Goal: Task Accomplishment & Management: Use online tool/utility

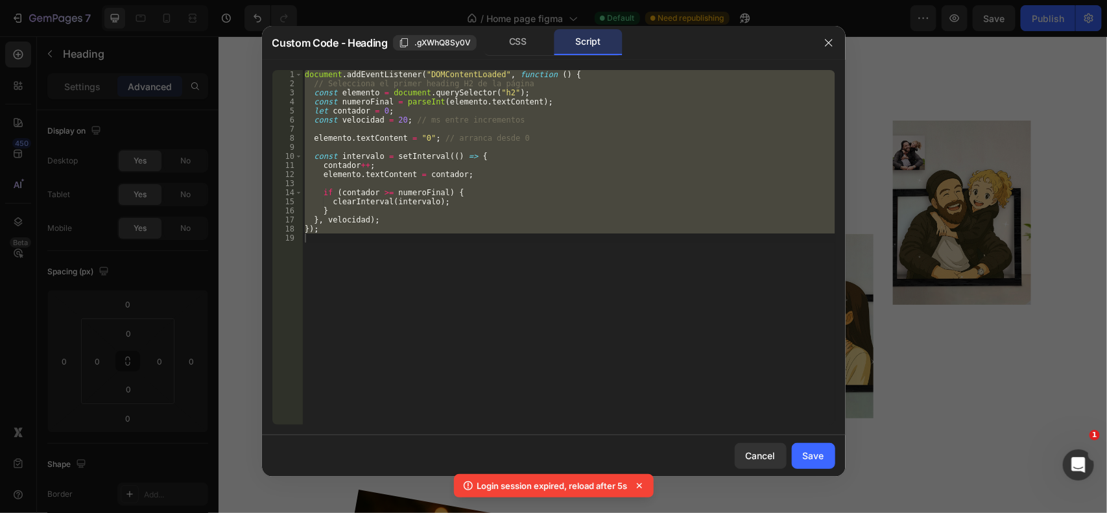
scroll to position [403, 0]
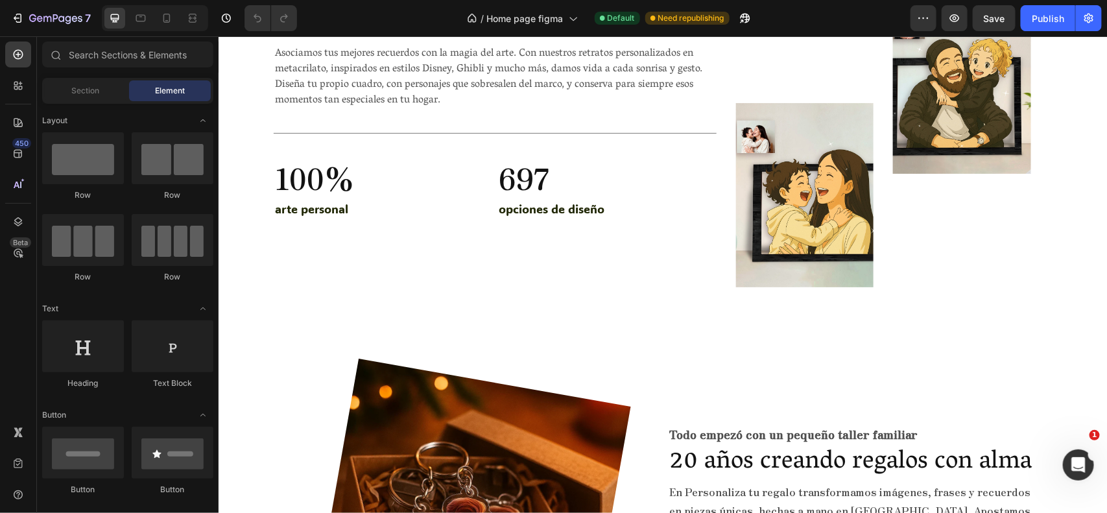
scroll to position [3765, 0]
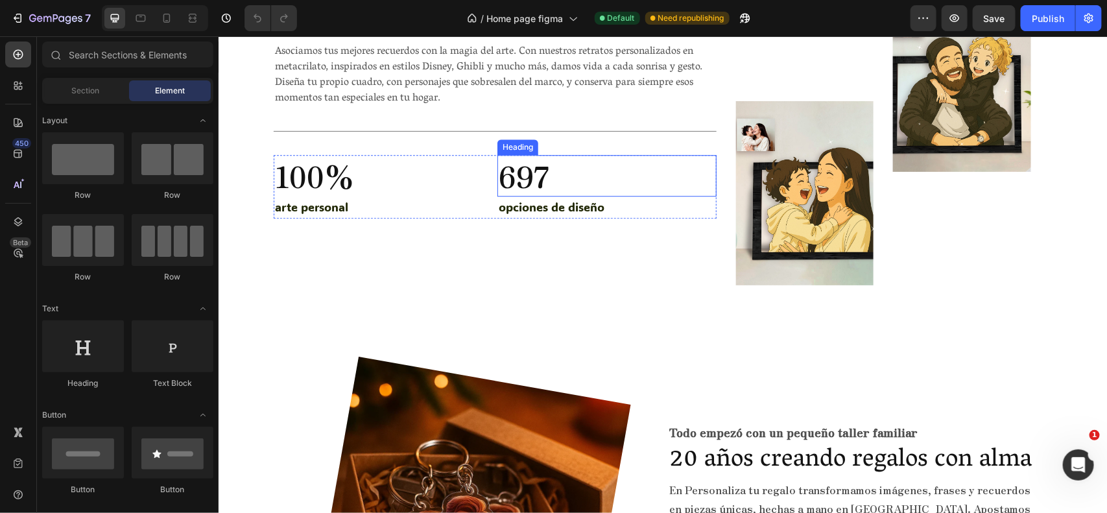
click at [514, 168] on h2 "697" at bounding box center [606, 175] width 219 height 42
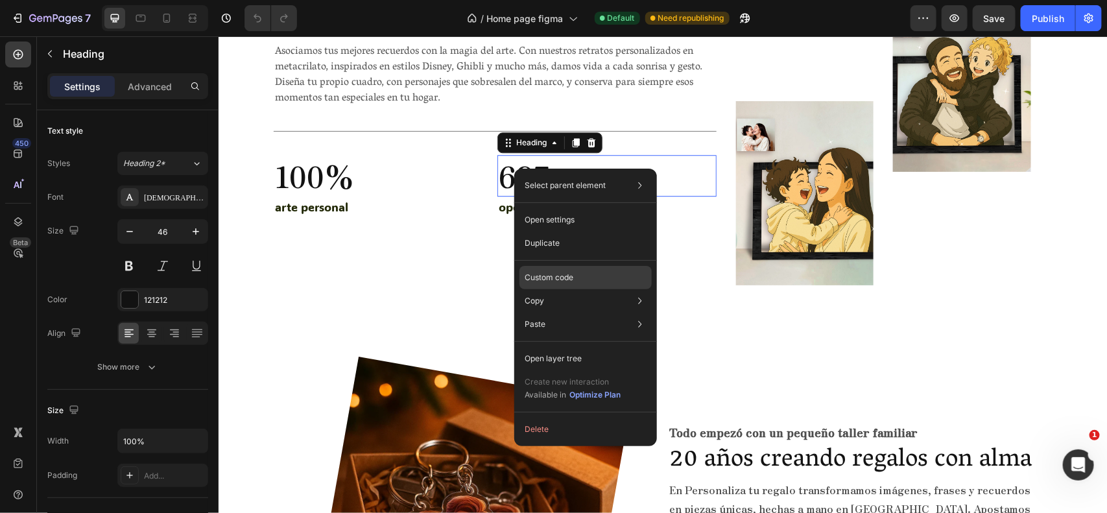
click at [580, 313] on div "Custom code" at bounding box center [585, 324] width 132 height 23
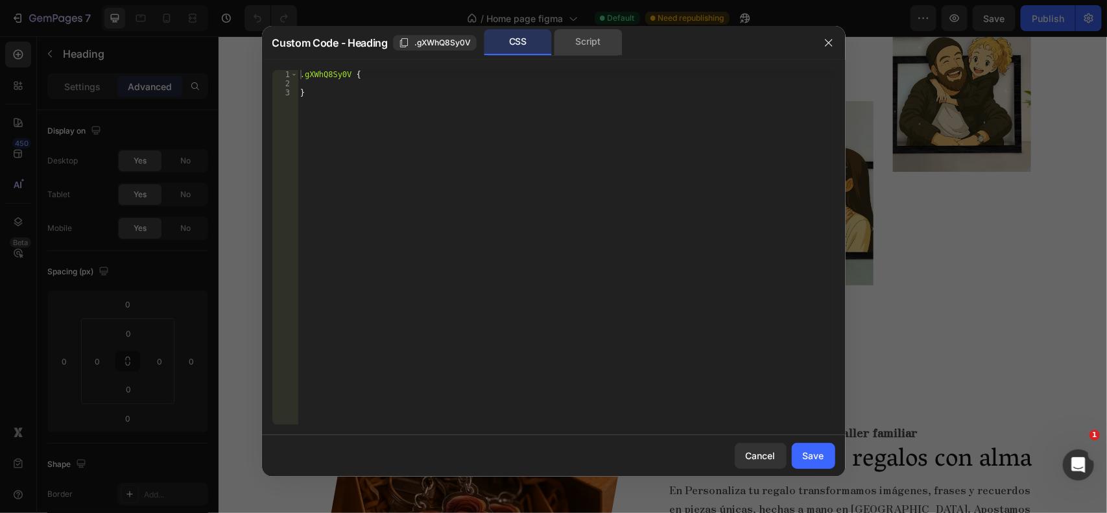
click at [574, 43] on div "Script" at bounding box center [588, 42] width 68 height 26
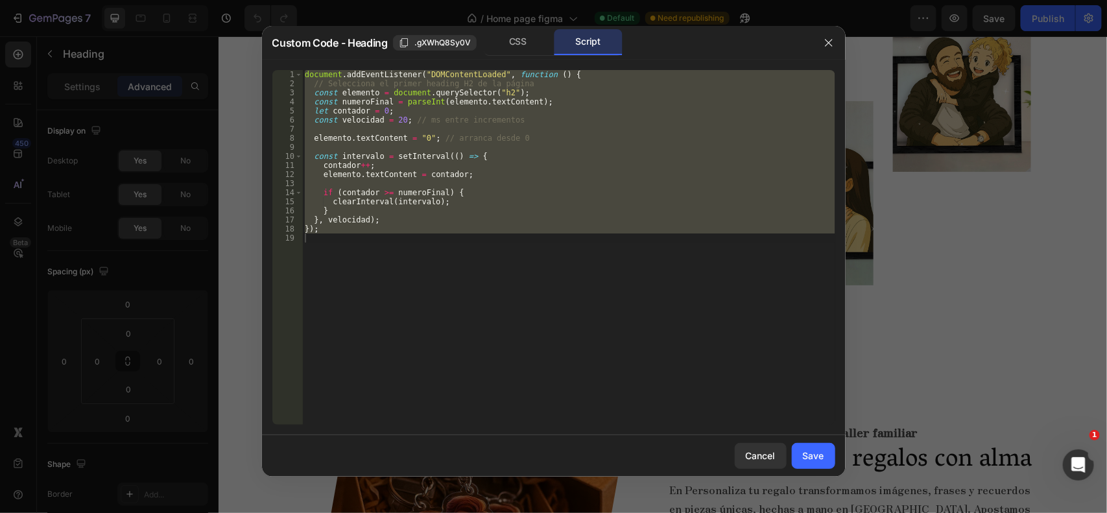
click at [532, 219] on div "document . addEventListener ( "DOMContentLoaded" , function ( ) { // Selecciona…" at bounding box center [568, 247] width 533 height 355
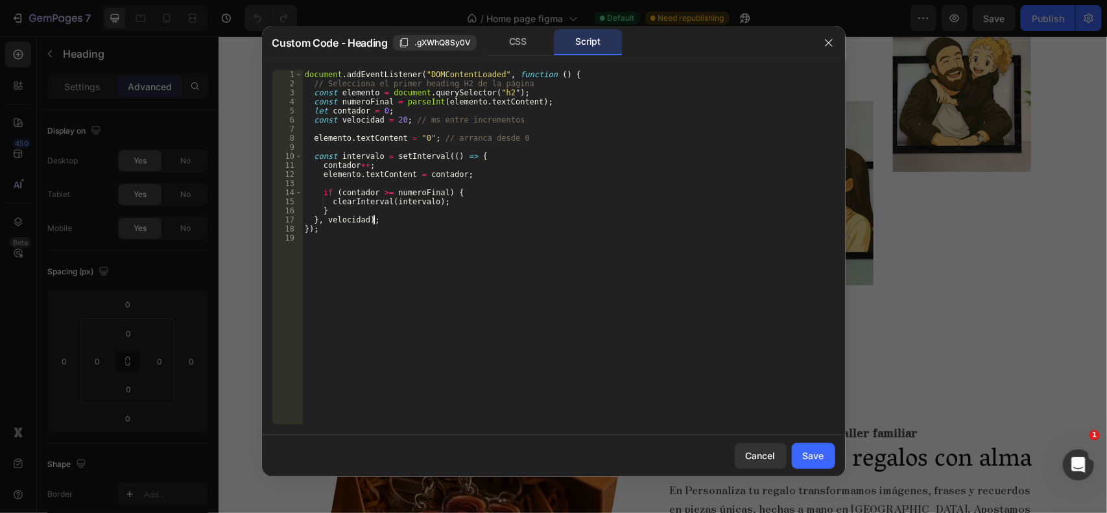
type textarea "});"
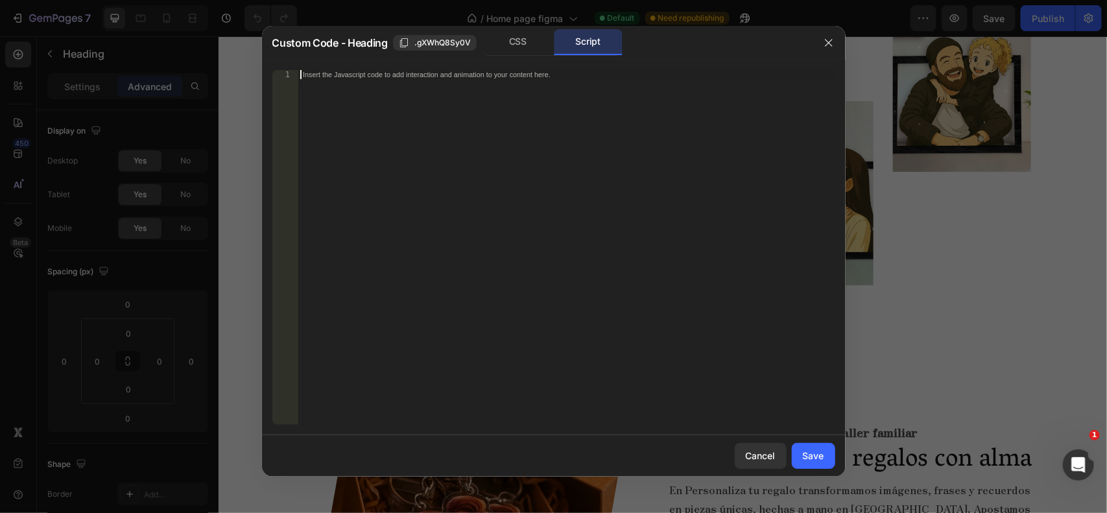
click at [835, 59] on div at bounding box center [829, 43] width 34 height 34
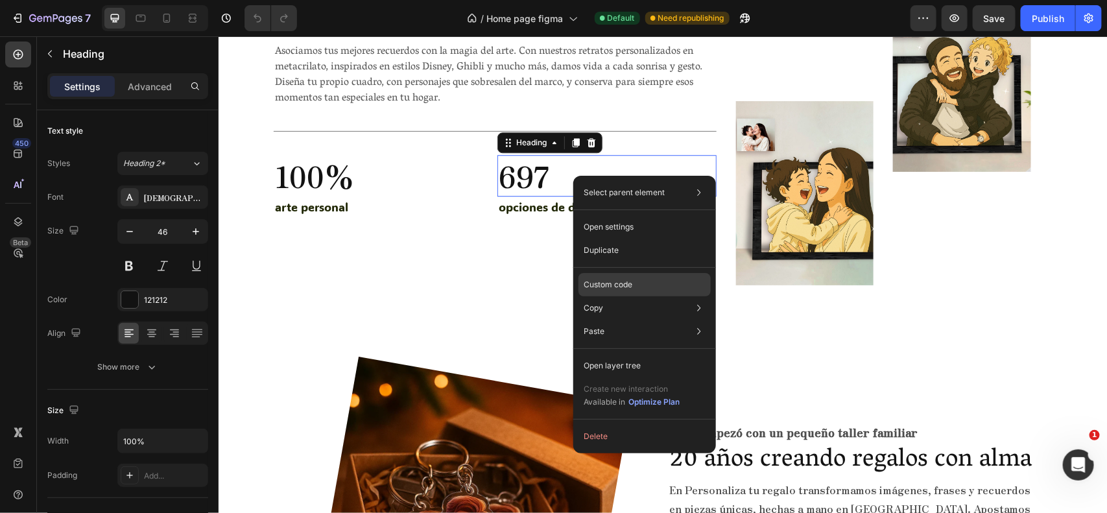
click at [607, 279] on p "Custom code" at bounding box center [608, 285] width 49 height 12
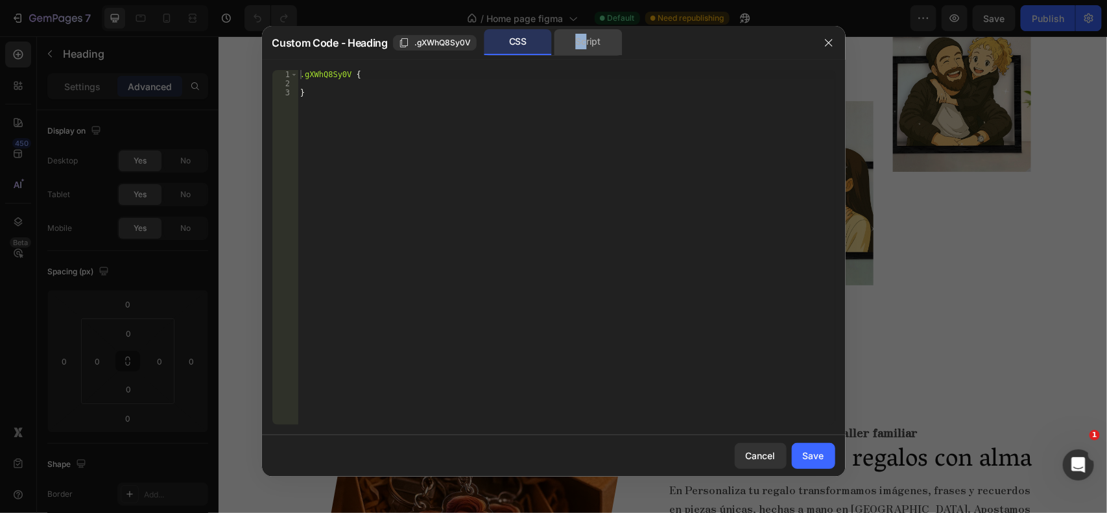
click at [588, 54] on div "Custom Code - Heading .gXWhQ8Sy0V CSS Script" at bounding box center [537, 43] width 550 height 34
click at [588, 54] on div "Script" at bounding box center [588, 42] width 68 height 26
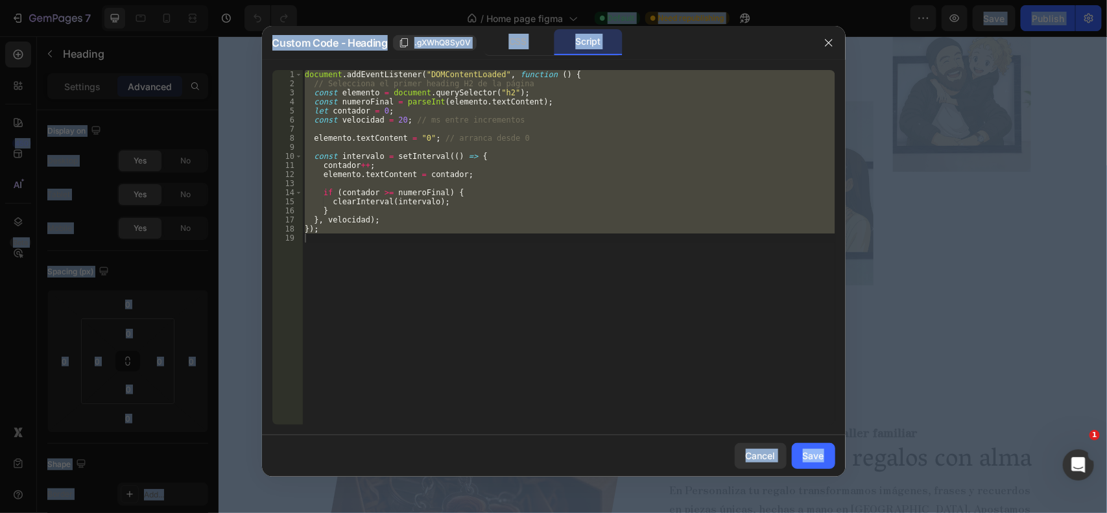
type textarea "});"
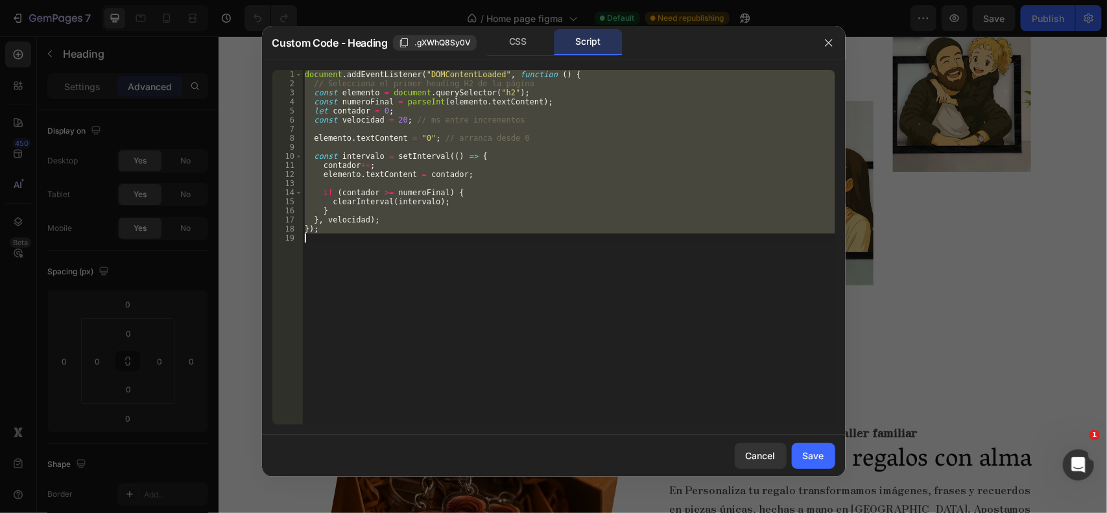
click at [606, 180] on div "document . addEventListener ( "DOMContentLoaded" , function ( ) { // Selecciona…" at bounding box center [568, 247] width 533 height 355
type textarea "});"
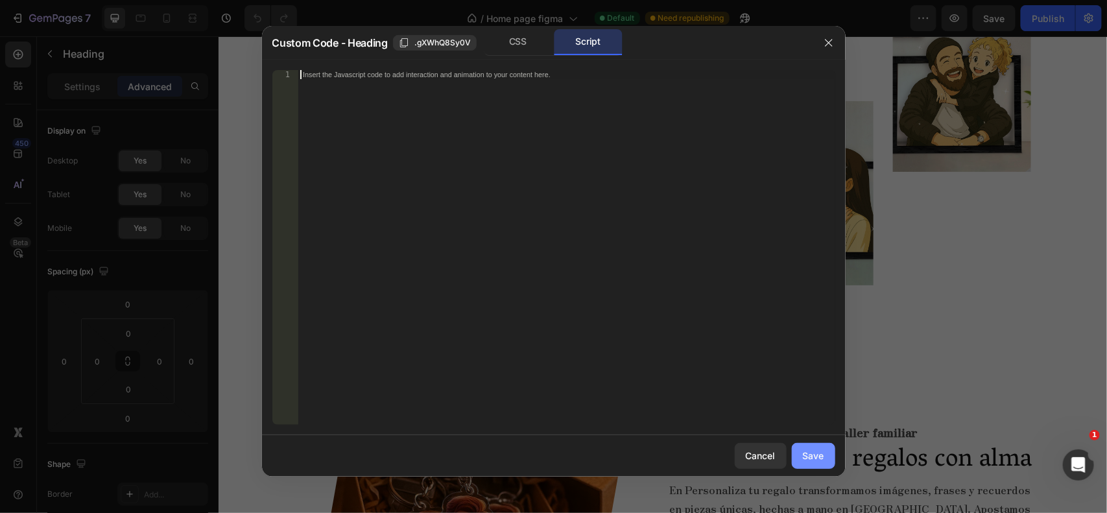
click at [812, 462] on button "Save" at bounding box center [813, 456] width 43 height 26
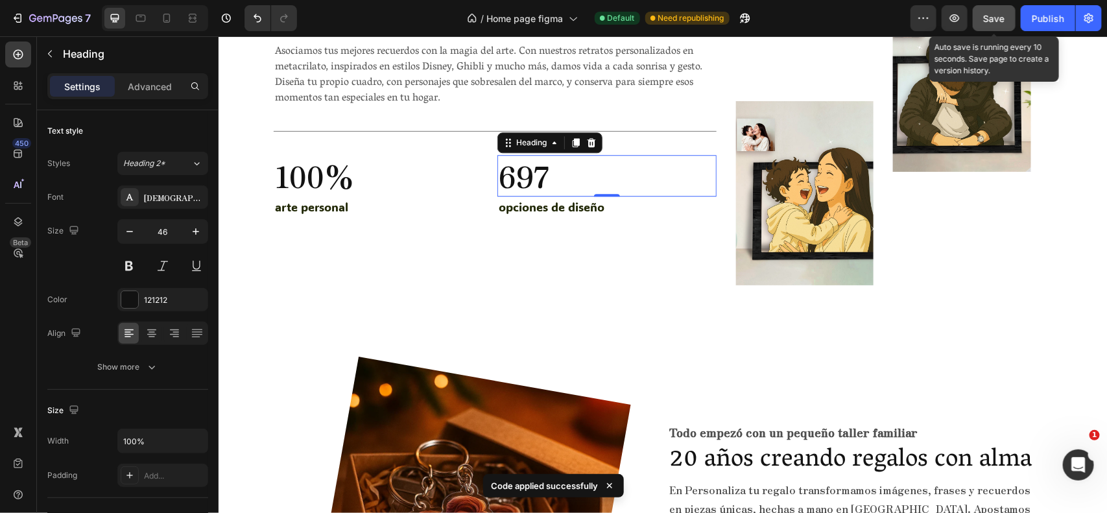
click at [984, 8] on button "Save" at bounding box center [994, 18] width 43 height 26
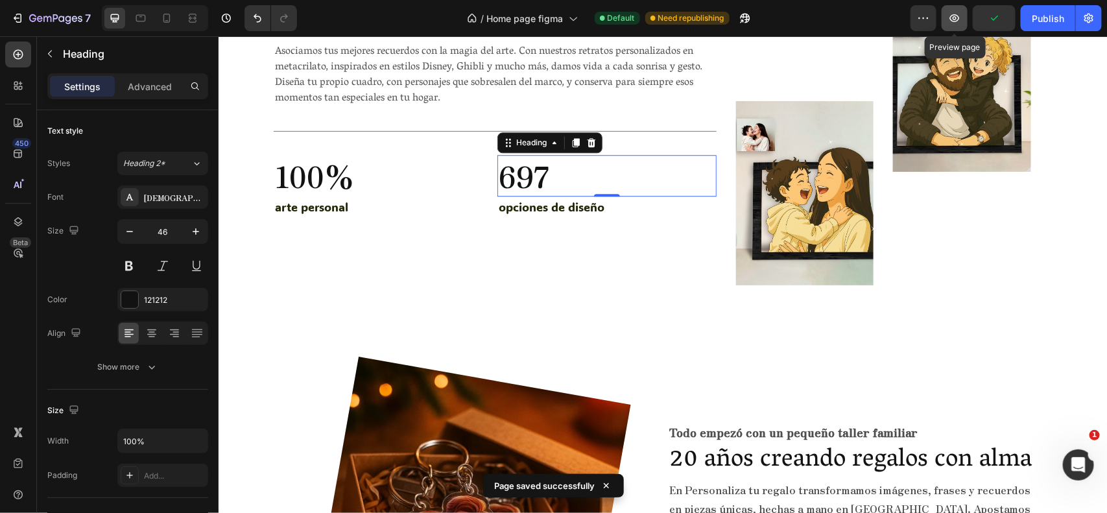
click at [960, 12] on icon "button" at bounding box center [954, 18] width 13 height 13
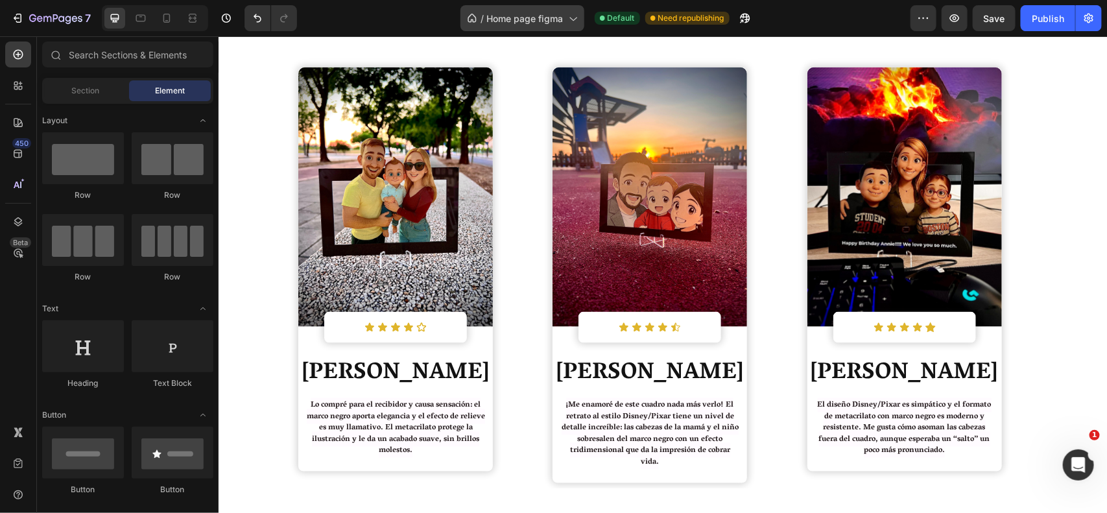
scroll to position [652, 0]
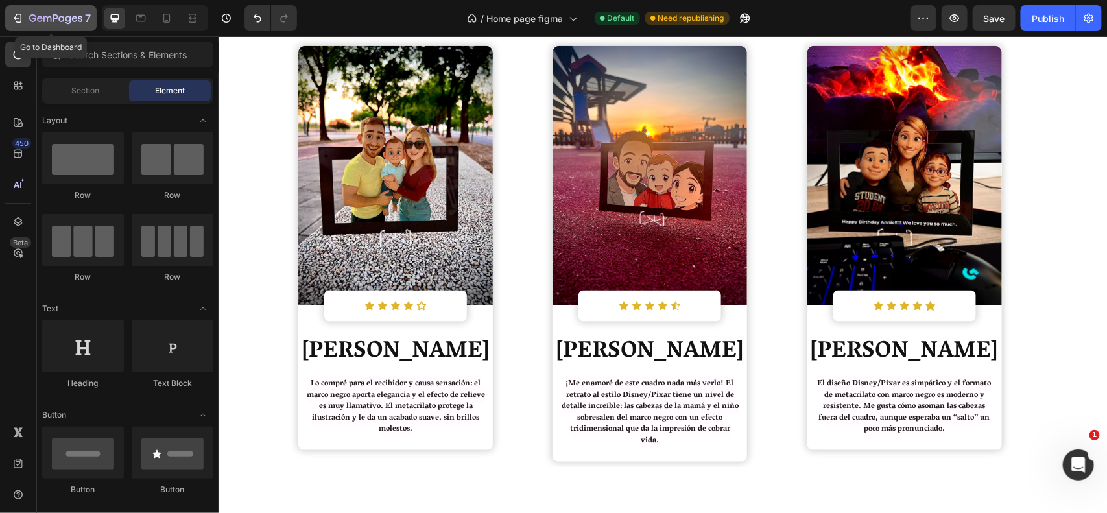
click at [56, 20] on icon "button" at bounding box center [55, 19] width 53 height 11
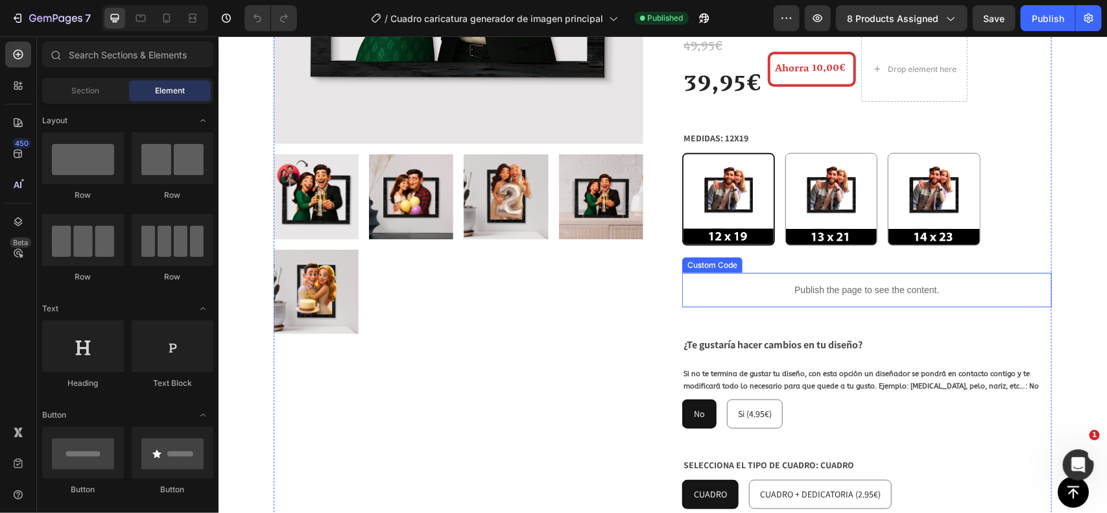
click at [832, 283] on p "Publish the page to see the content." at bounding box center [867, 290] width 370 height 14
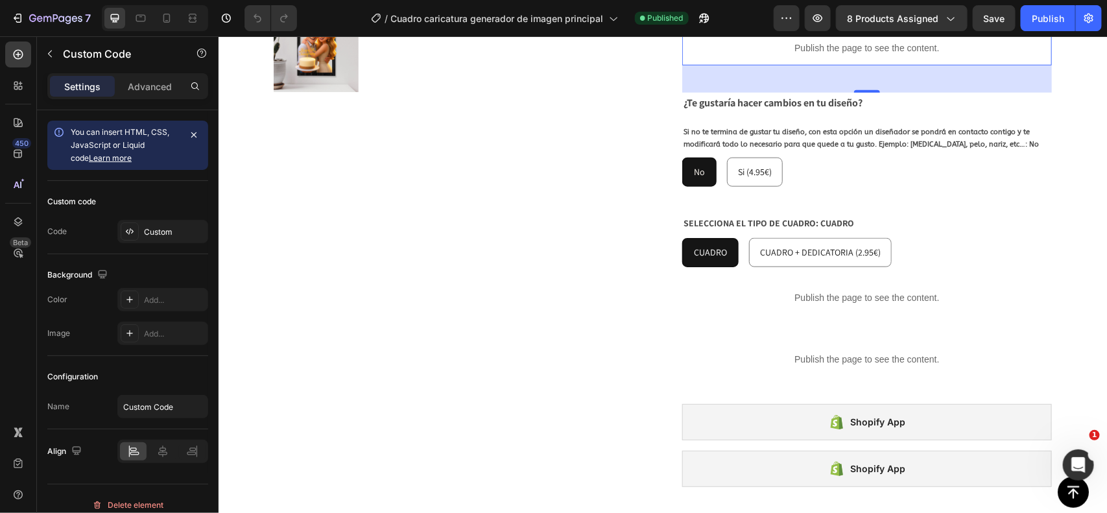
scroll to position [578, 0]
click at [847, 289] on p "Publish the page to see the content." at bounding box center [867, 296] width 370 height 14
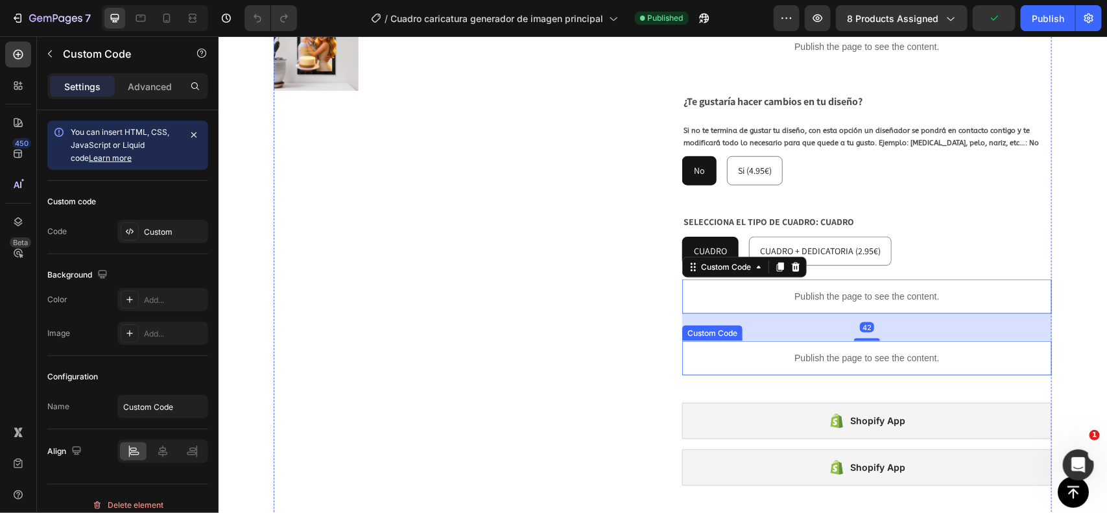
scroll to position [699, 0]
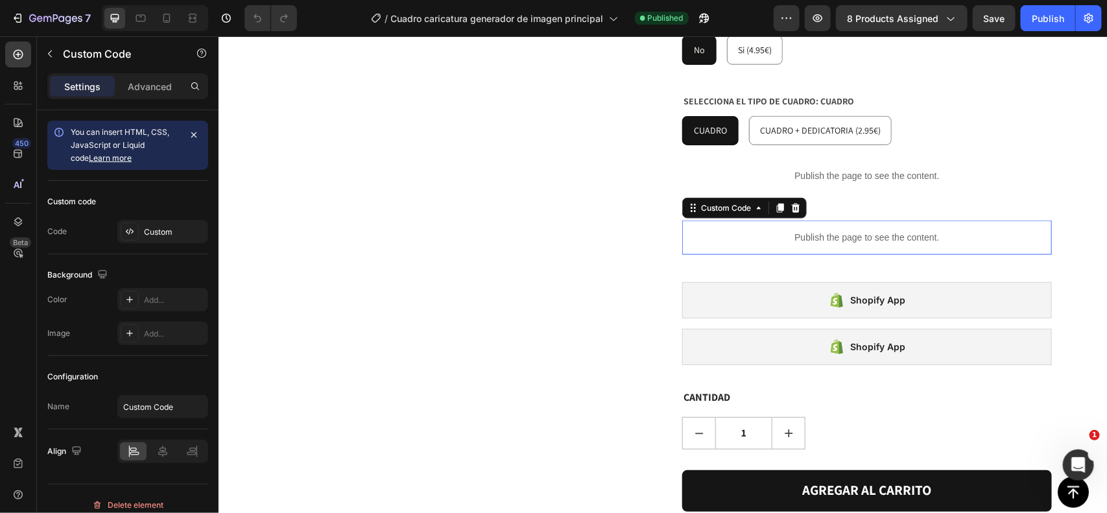
click at [843, 220] on div "Publish the page to see the content." at bounding box center [867, 237] width 370 height 34
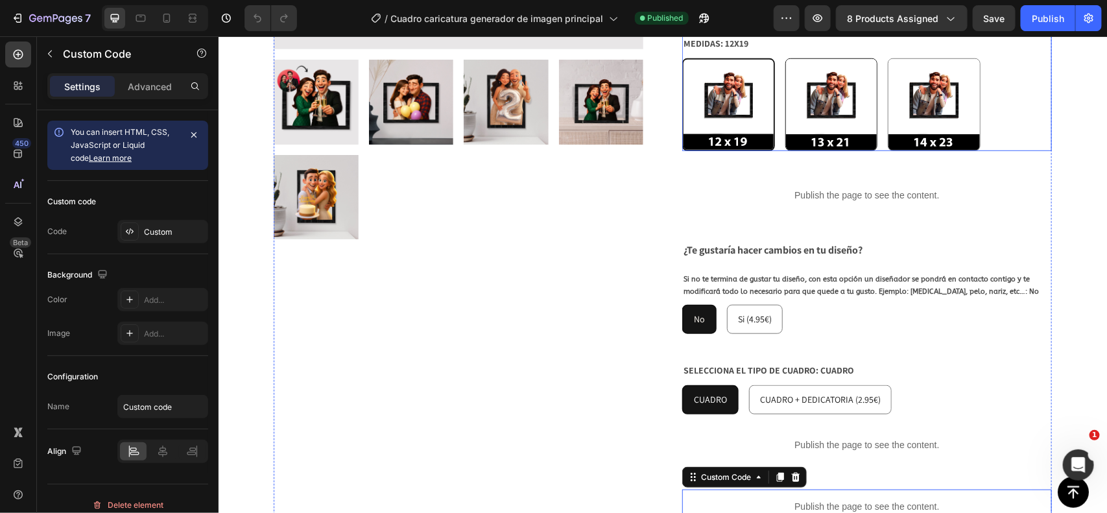
scroll to position [431, 0]
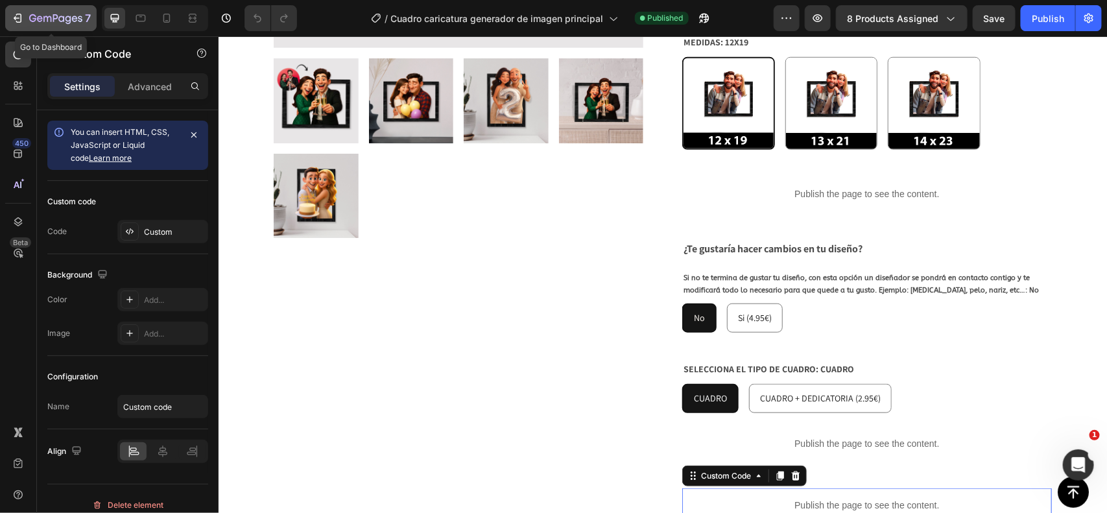
drag, startPoint x: 60, startPoint y: 24, endPoint x: 64, endPoint y: 11, distance: 13.5
click at [64, 11] on div "7" at bounding box center [60, 18] width 62 height 16
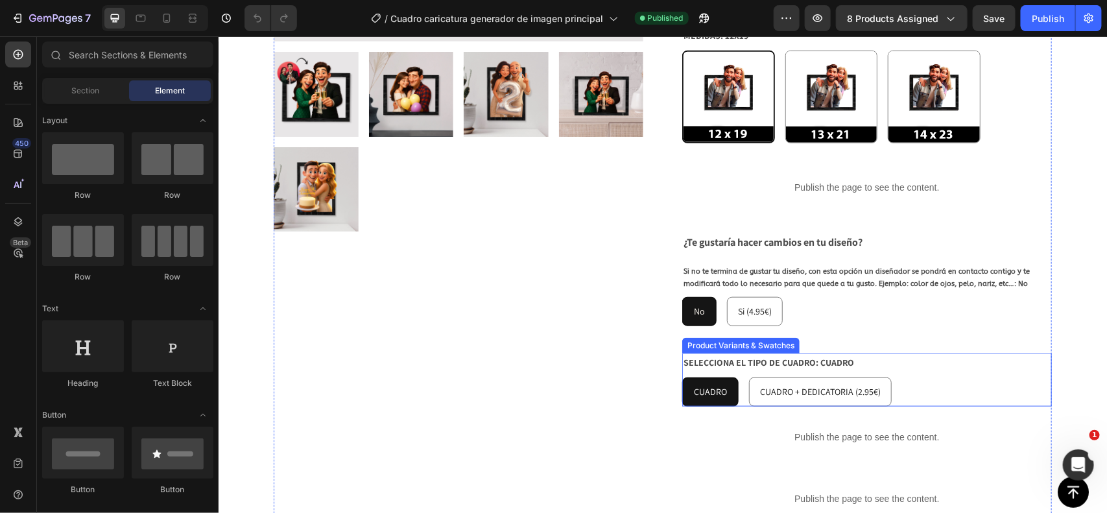
scroll to position [595, 0]
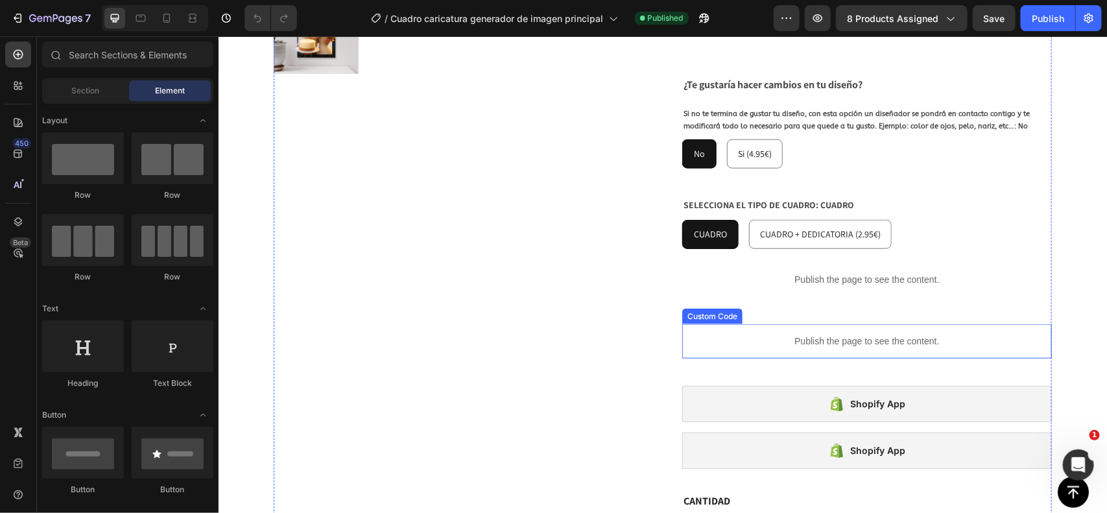
click at [792, 334] on p "Publish the page to see the content." at bounding box center [867, 341] width 370 height 14
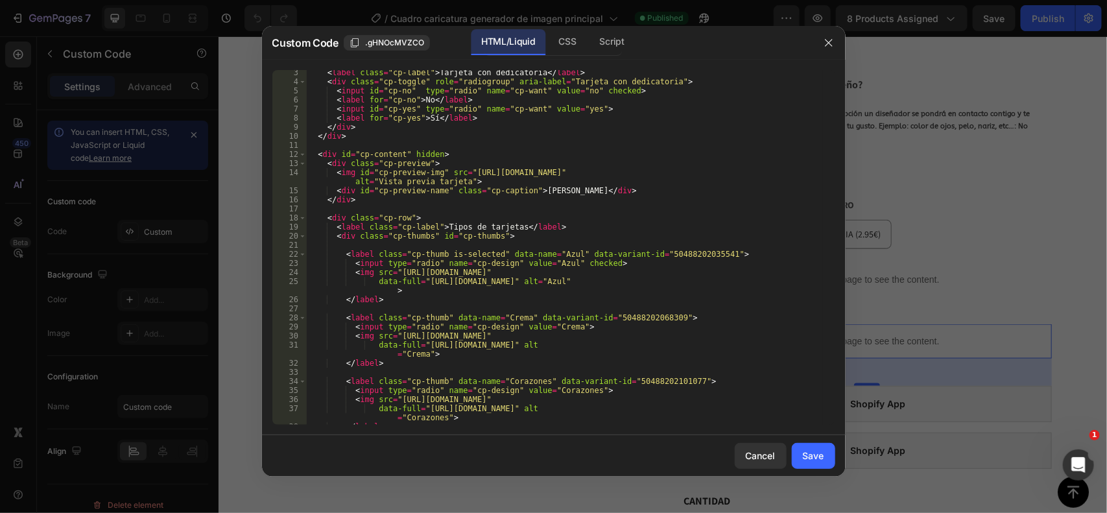
scroll to position [0, 0]
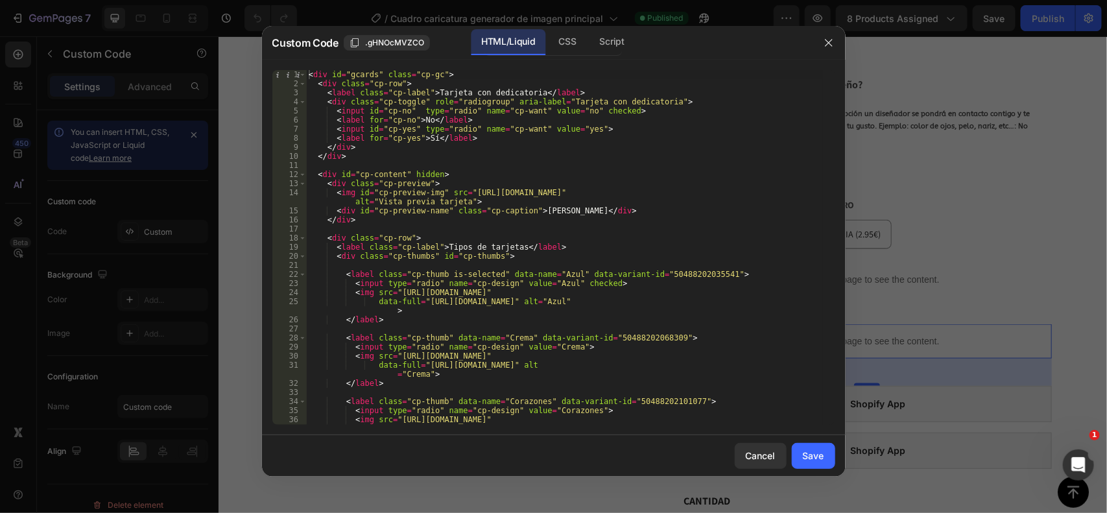
type textarea "<label class="cp-label">Tarjeta con dedicatoria</label>"
drag, startPoint x: 456, startPoint y: 95, endPoint x: 534, endPoint y: 89, distance: 78.1
click at [533, 89] on div "< div id = "gcards" class = "cp-gc" > < div class = "cp-row" > < label class = …" at bounding box center [564, 261] width 516 height 382
click at [829, 52] on button "button" at bounding box center [828, 42] width 21 height 21
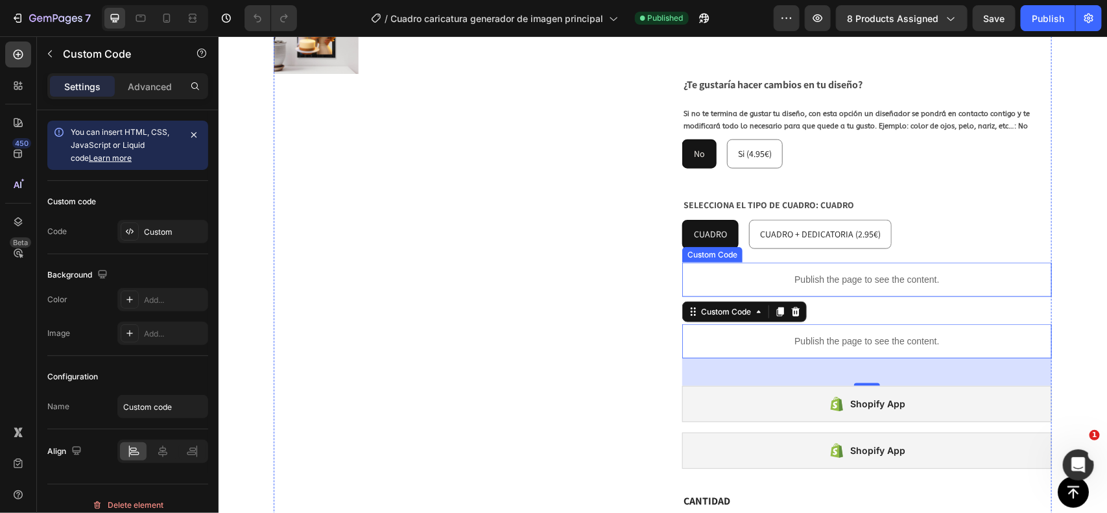
click at [913, 272] on p "Publish the page to see the content." at bounding box center [867, 279] width 370 height 14
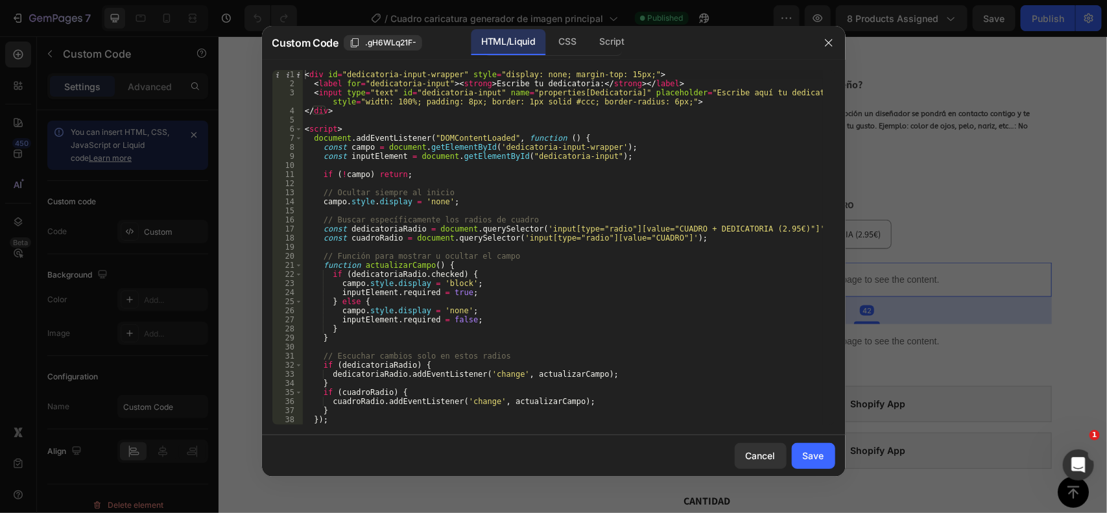
type textarea "const dedicatoriaRadio = document.querySelector('input[type="radio"][value="CUA…"
drag, startPoint x: 647, startPoint y: 228, endPoint x: 772, endPoint y: 229, distance: 125.2
click at [772, 229] on div "< div id = "dedicatoria-input-wrapper" style = "display: none; margin-top: 15px…" at bounding box center [562, 256] width 521 height 373
click at [828, 46] on icon "button" at bounding box center [829, 43] width 10 height 10
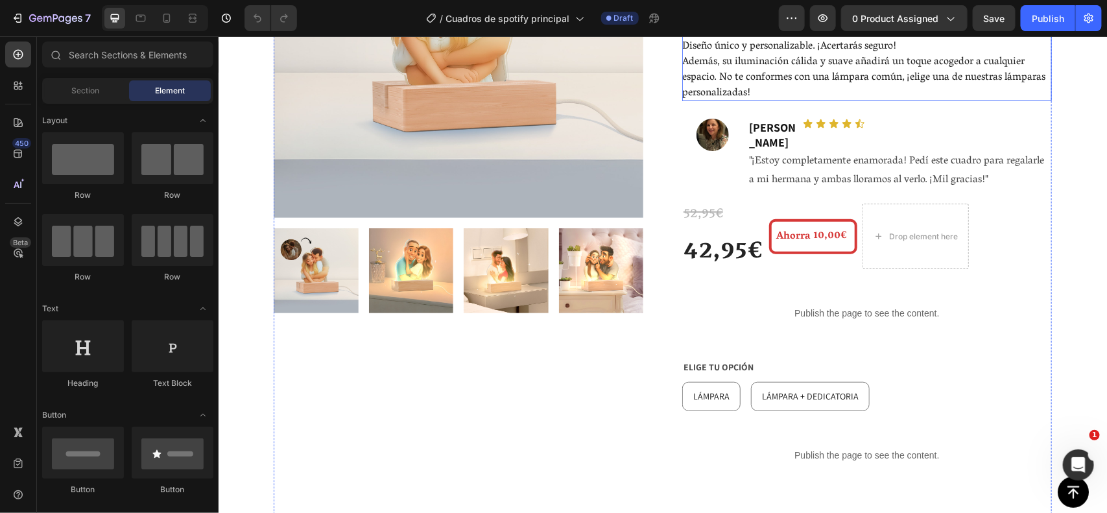
scroll to position [367, 0]
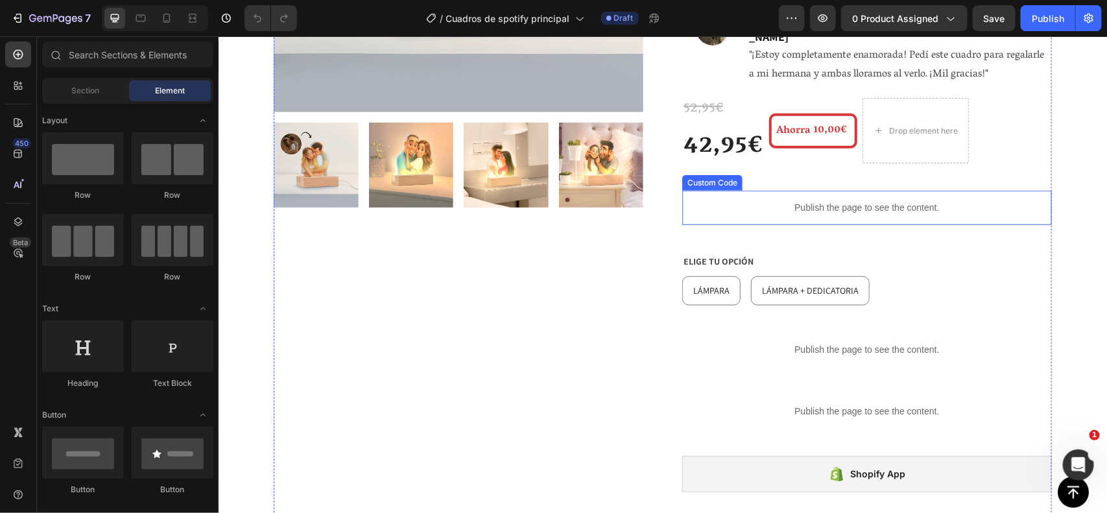
click at [838, 200] on p "Publish the page to see the content." at bounding box center [867, 207] width 370 height 14
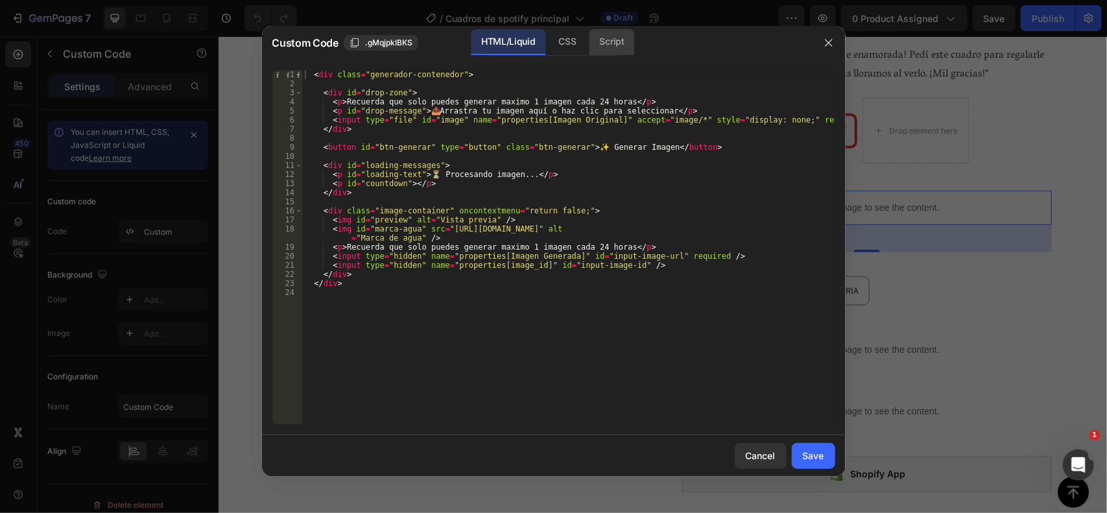
click at [630, 52] on div "Script" at bounding box center [611, 42] width 45 height 26
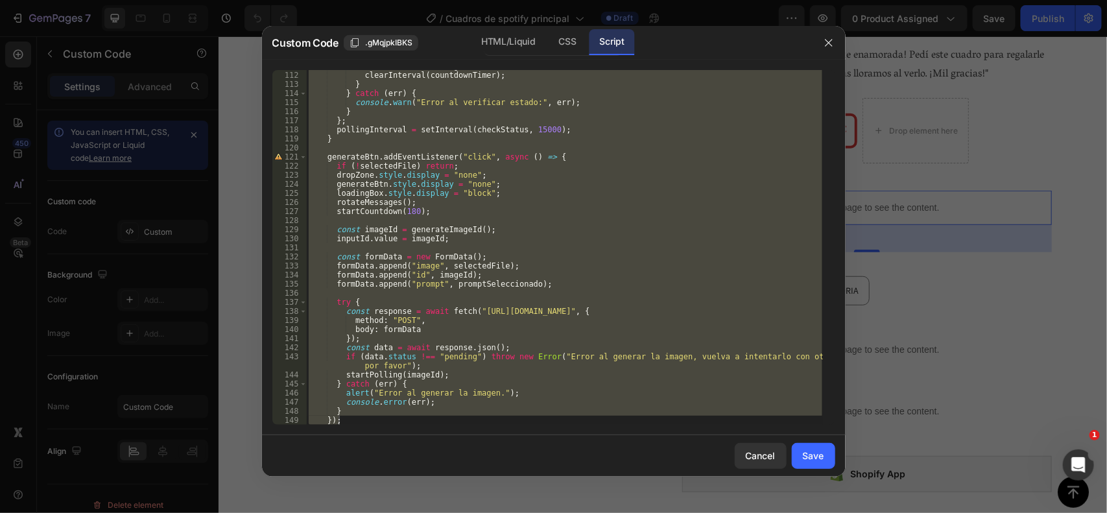
scroll to position [1333, 0]
click at [827, 34] on button "button" at bounding box center [828, 42] width 21 height 21
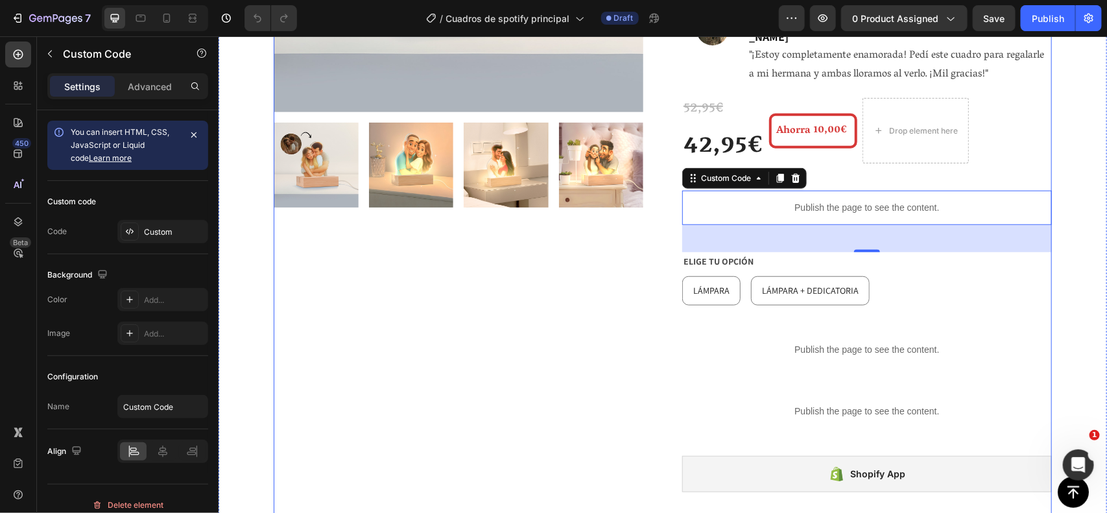
click at [866, 332] on div "Publish the page to see the content." at bounding box center [867, 349] width 370 height 34
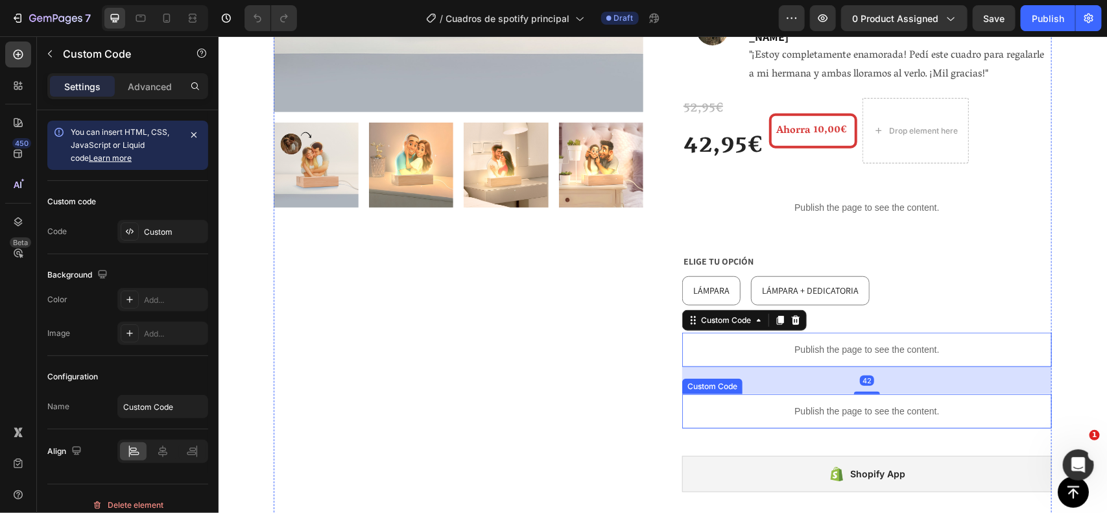
click at [861, 404] on p "Publish the page to see the content." at bounding box center [867, 411] width 370 height 14
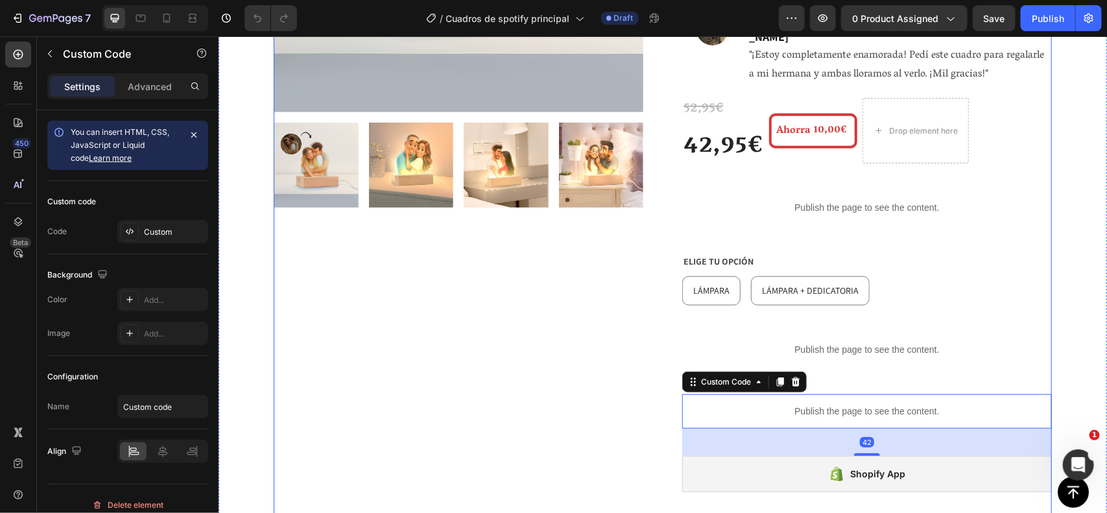
scroll to position [614, 0]
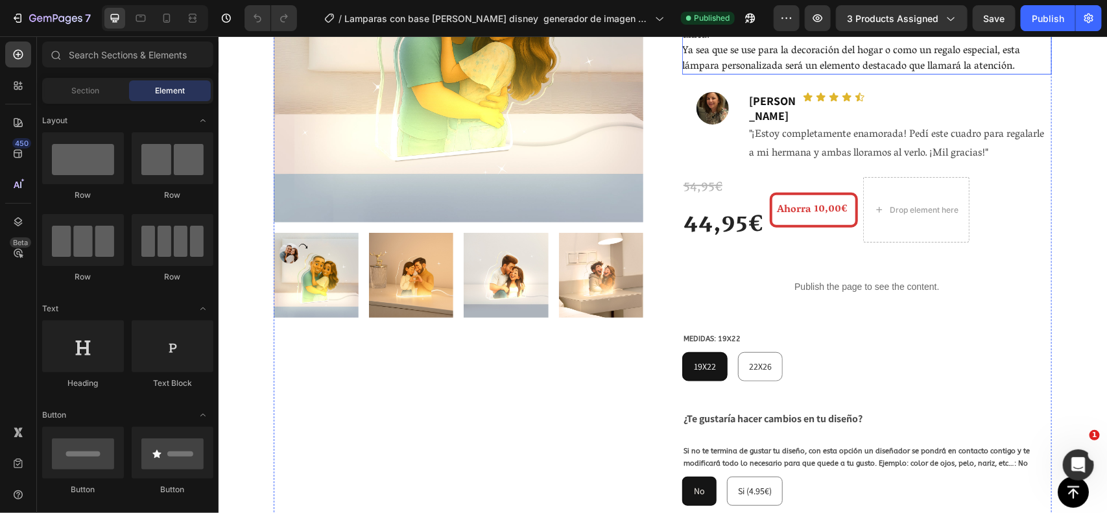
scroll to position [505, 0]
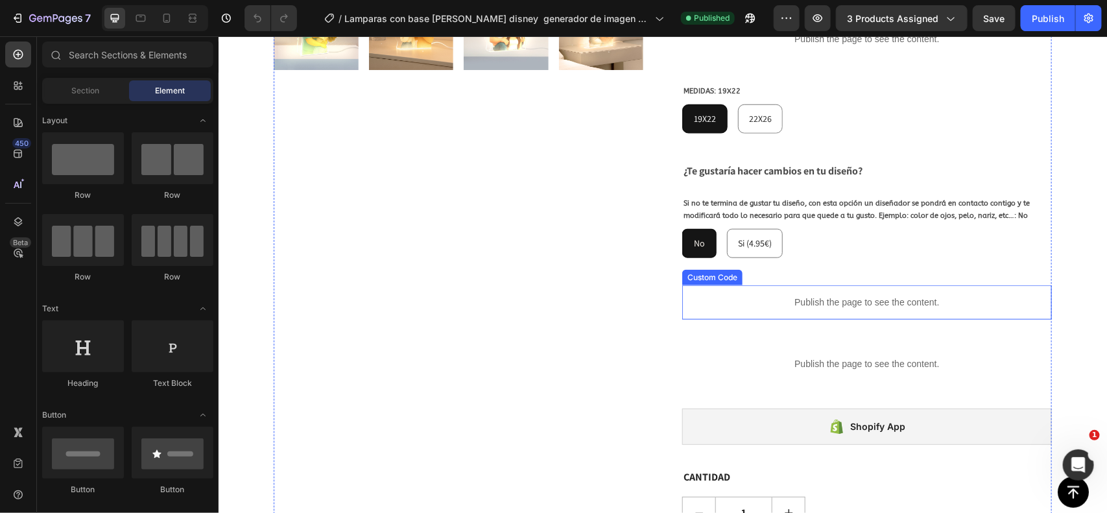
click at [763, 285] on div "Publish the page to see the content." at bounding box center [867, 302] width 370 height 34
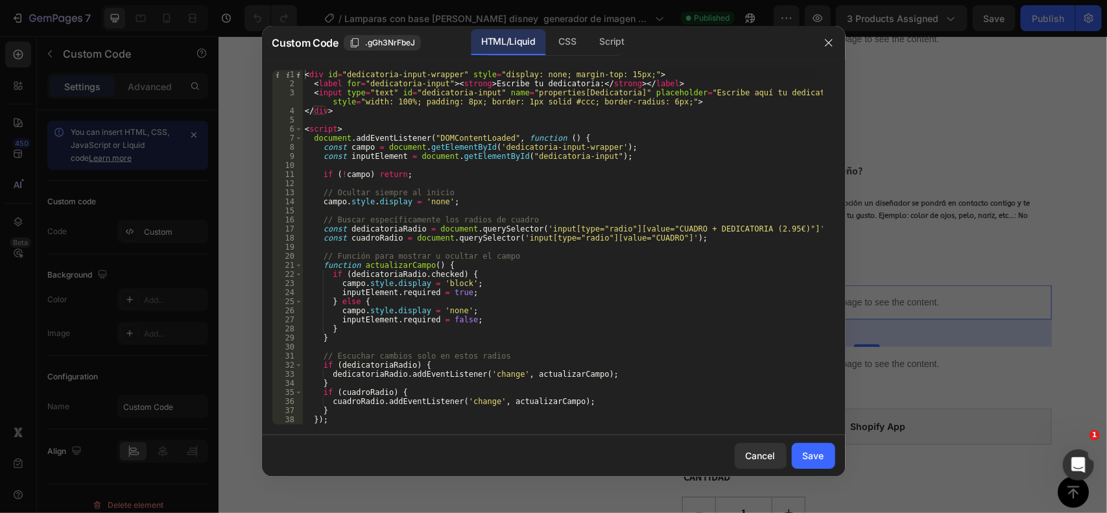
scroll to position [0, 0]
drag, startPoint x: 648, startPoint y: 224, endPoint x: 779, endPoint y: 227, distance: 131.0
click at [779, 227] on div "< div id = "dedicatoria-input-wrapper" style = "display: none; margin-top: 15px…" at bounding box center [562, 256] width 521 height 373
drag, startPoint x: 778, startPoint y: 128, endPoint x: 768, endPoint y: 138, distance: 13.8
click at [769, 137] on div "< div id = "dedicatoria-input-wrapper" style = "display: none; margin-top: 15px…" at bounding box center [562, 256] width 521 height 373
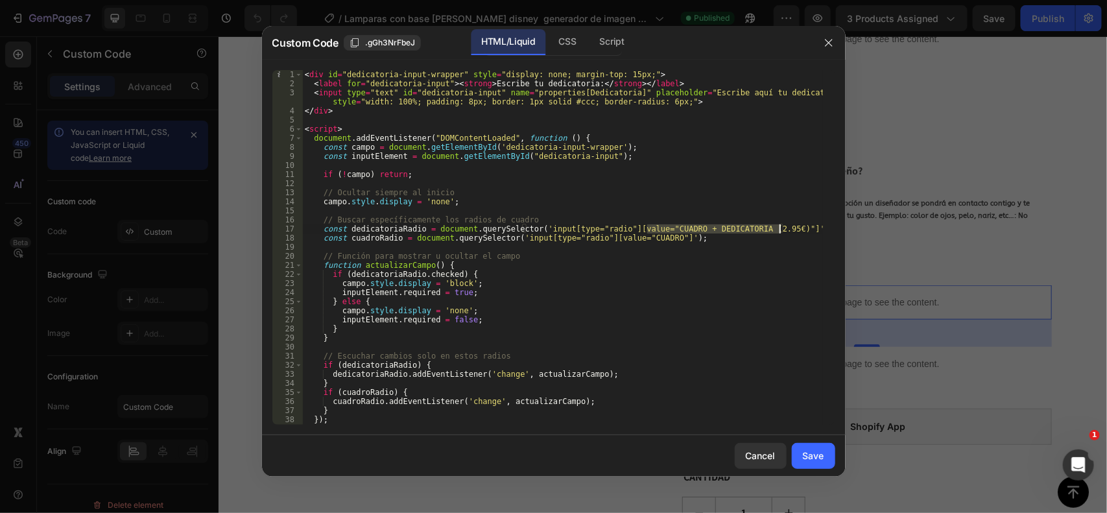
type textarea "<script> document.addEventListener("DOMContentLoaded", function () {"
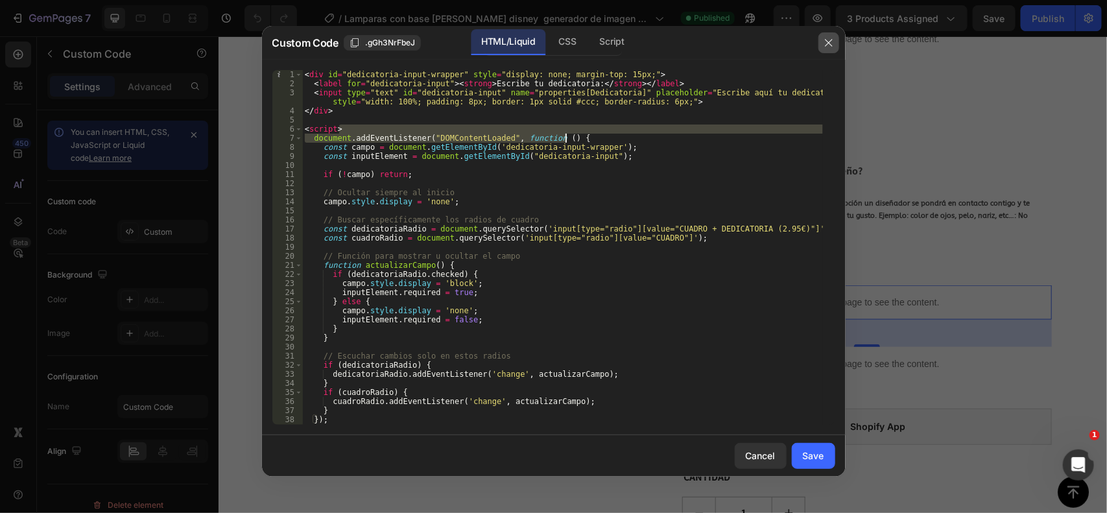
click at [833, 34] on button "button" at bounding box center [828, 42] width 21 height 21
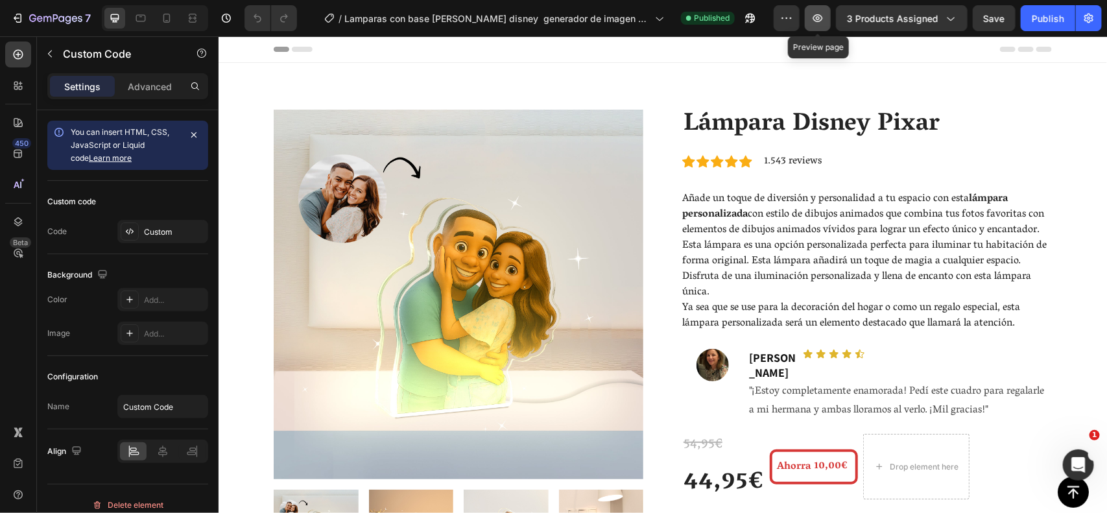
click at [814, 14] on icon "button" at bounding box center [817, 18] width 13 height 13
